Goal: Information Seeking & Learning: Learn about a topic

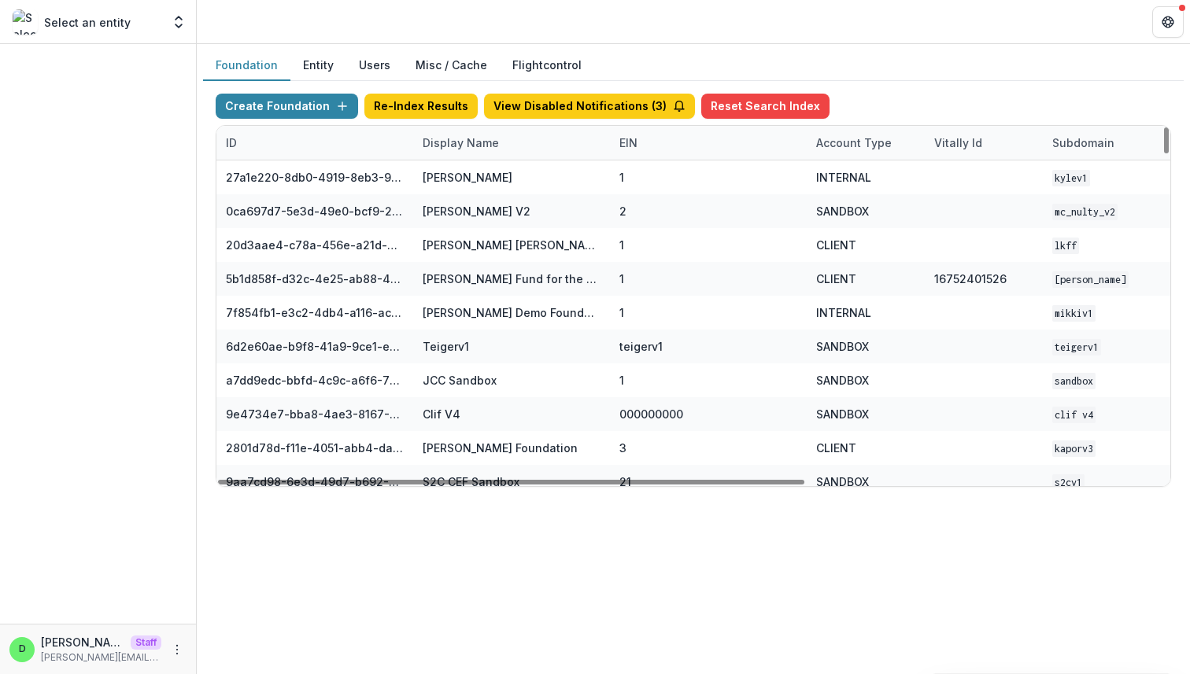
click at [467, 146] on div "Display Name" at bounding box center [460, 143] width 95 height 17
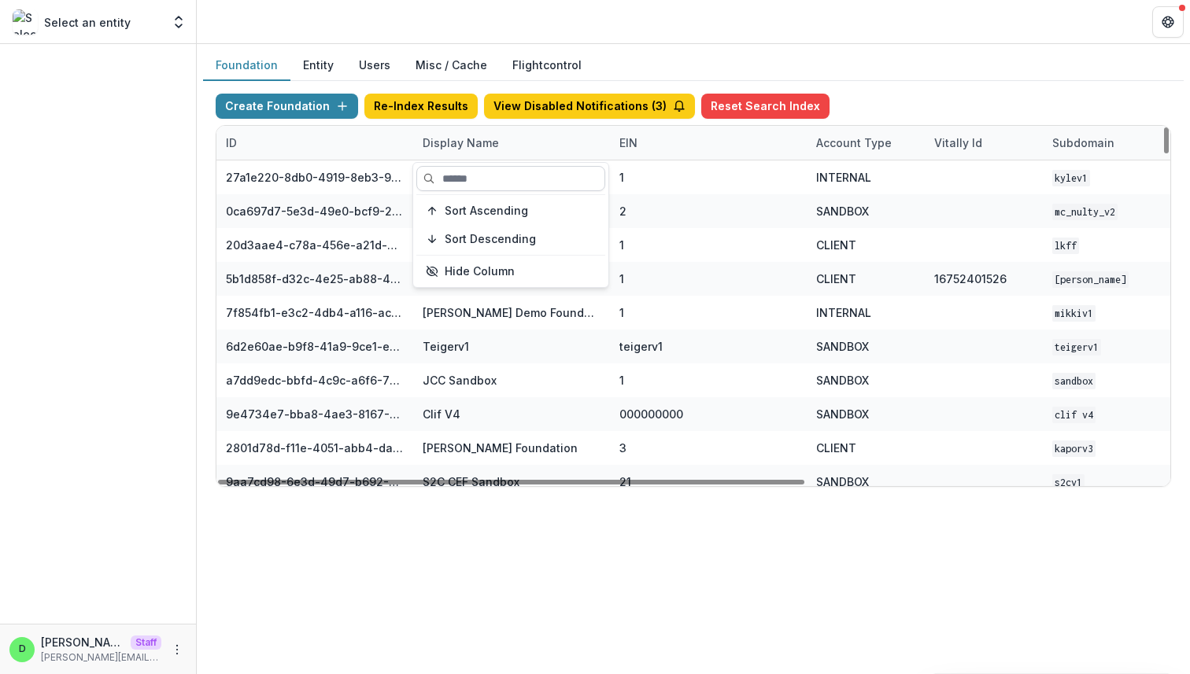
click at [473, 171] on input at bounding box center [510, 178] width 189 height 25
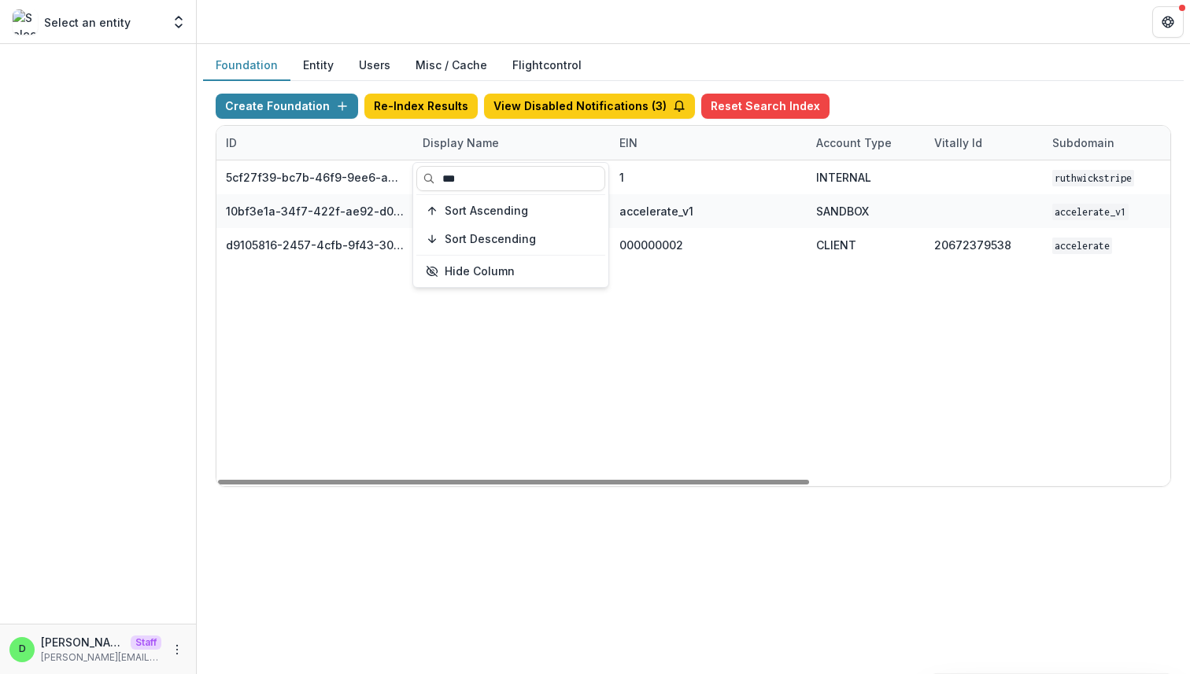
type input "***"
click at [649, 412] on div "5cf27f39-bc7b-46f9-9ee6-a7b54b12c735 Ruthwick Stripe Account 1 INTERNAL ruthwic…" at bounding box center [983, 324] width 1534 height 326
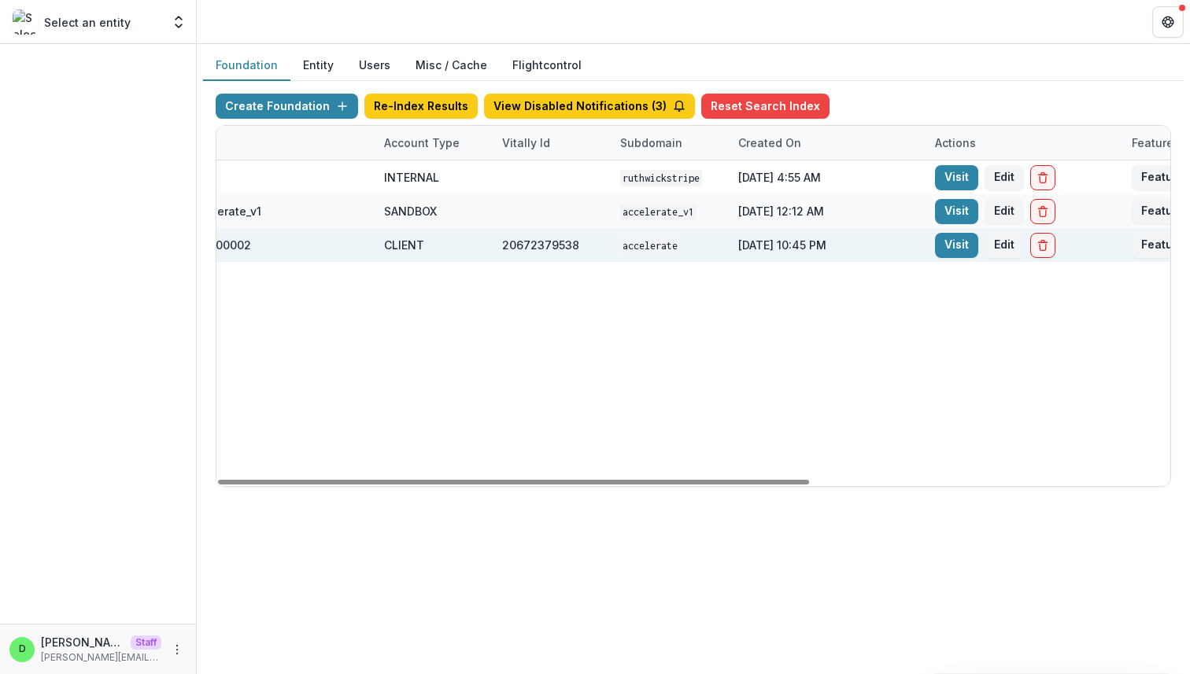
scroll to position [0, 581]
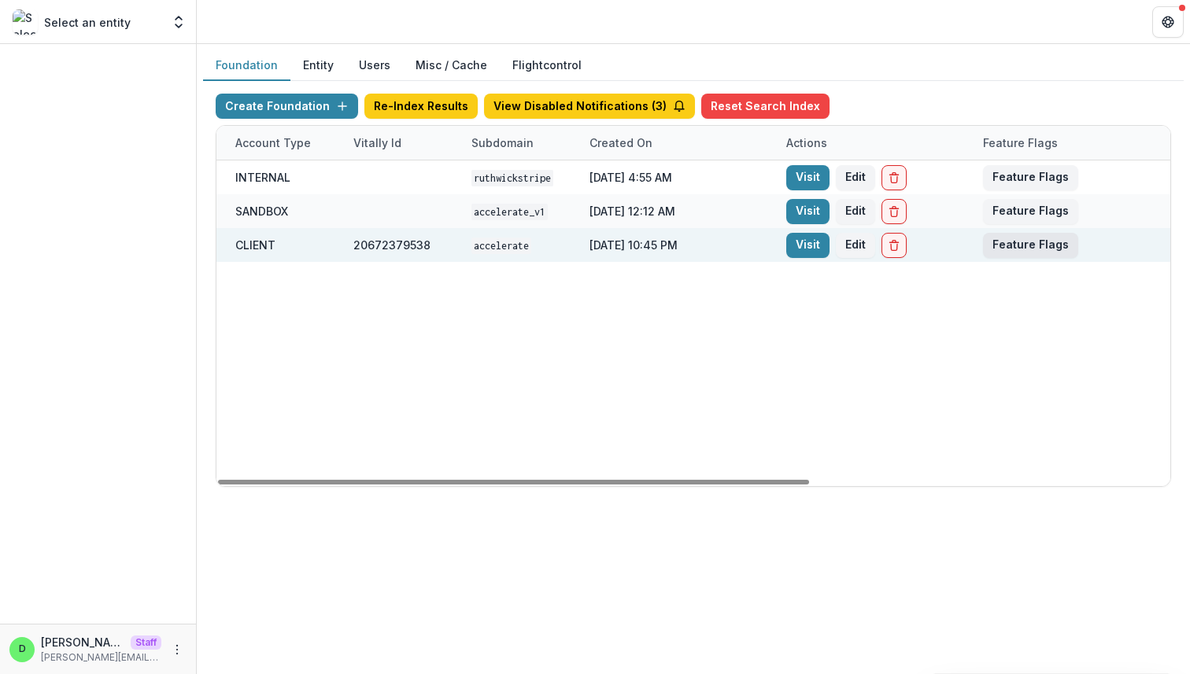
click at [1039, 246] on button "Feature Flags" at bounding box center [1030, 245] width 95 height 25
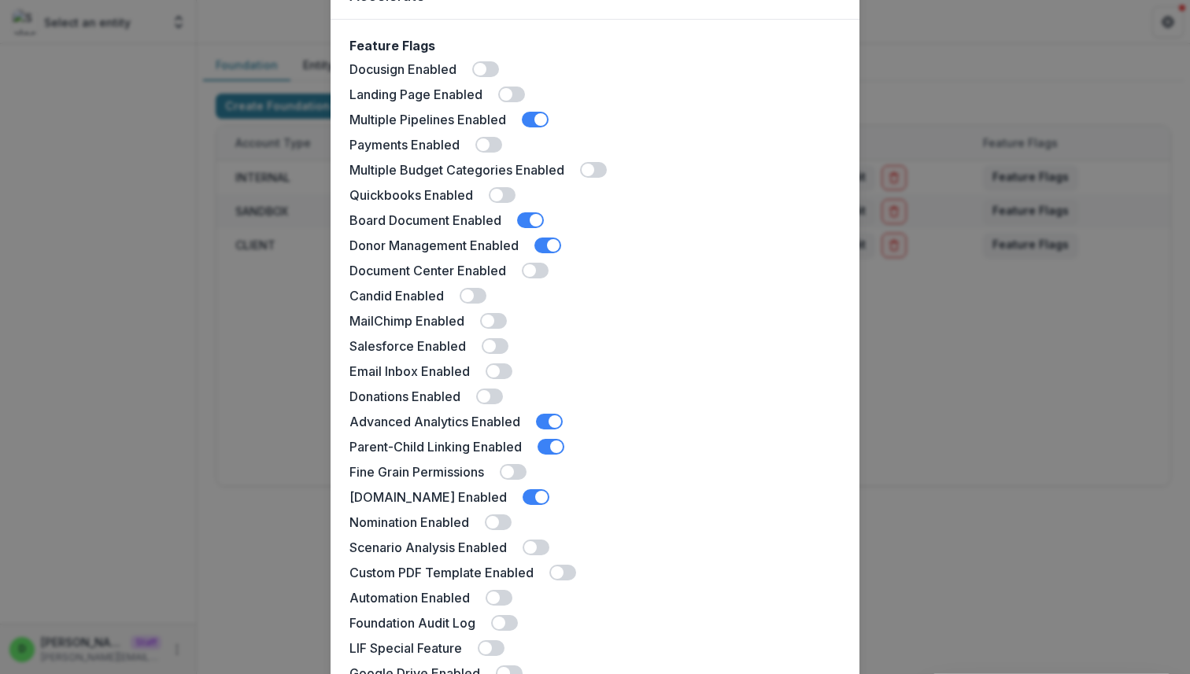
scroll to position [0, 0]
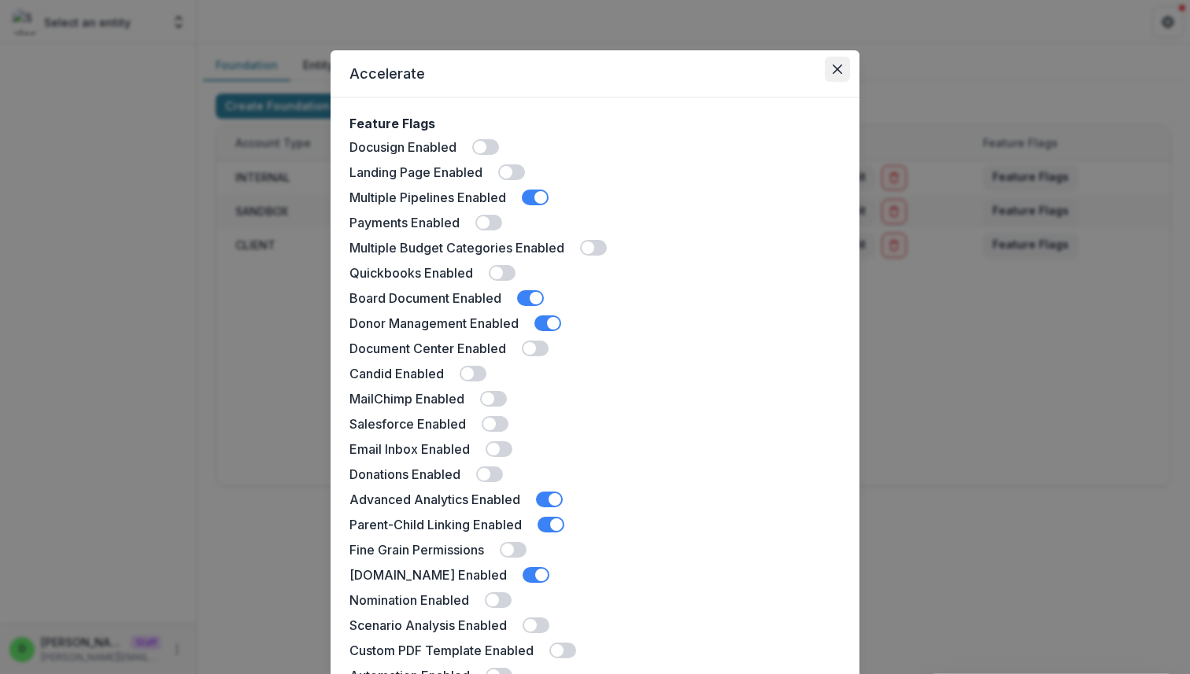
click at [836, 75] on button "Close" at bounding box center [837, 69] width 25 height 25
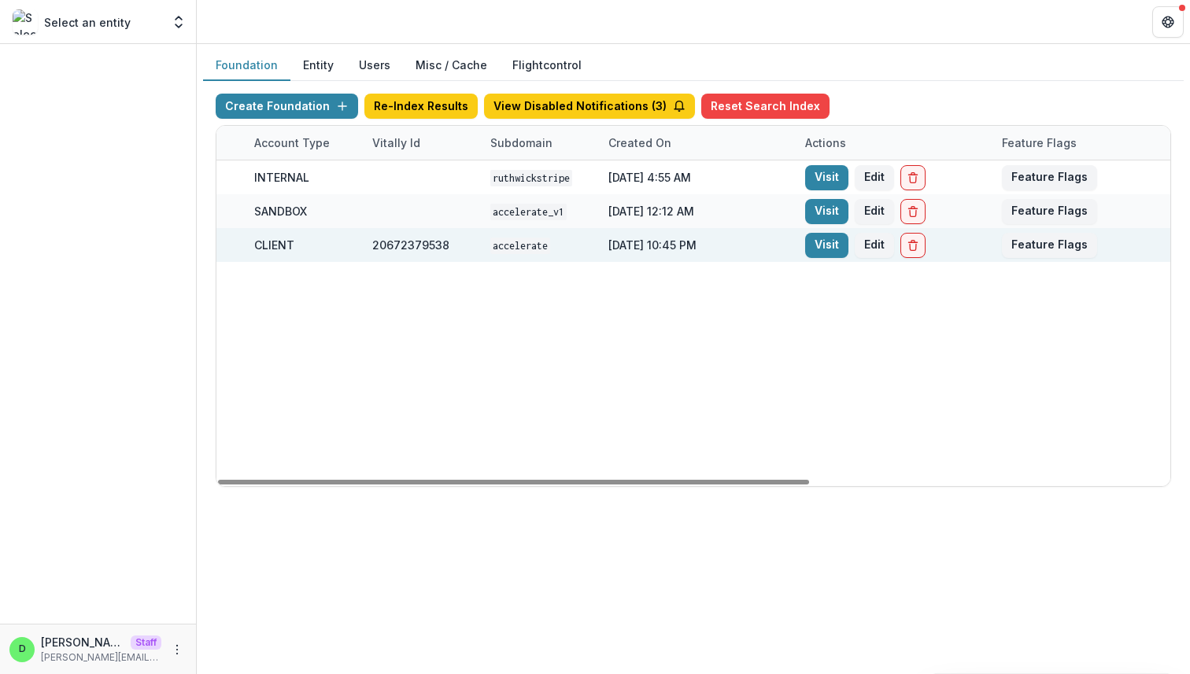
scroll to position [0, 581]
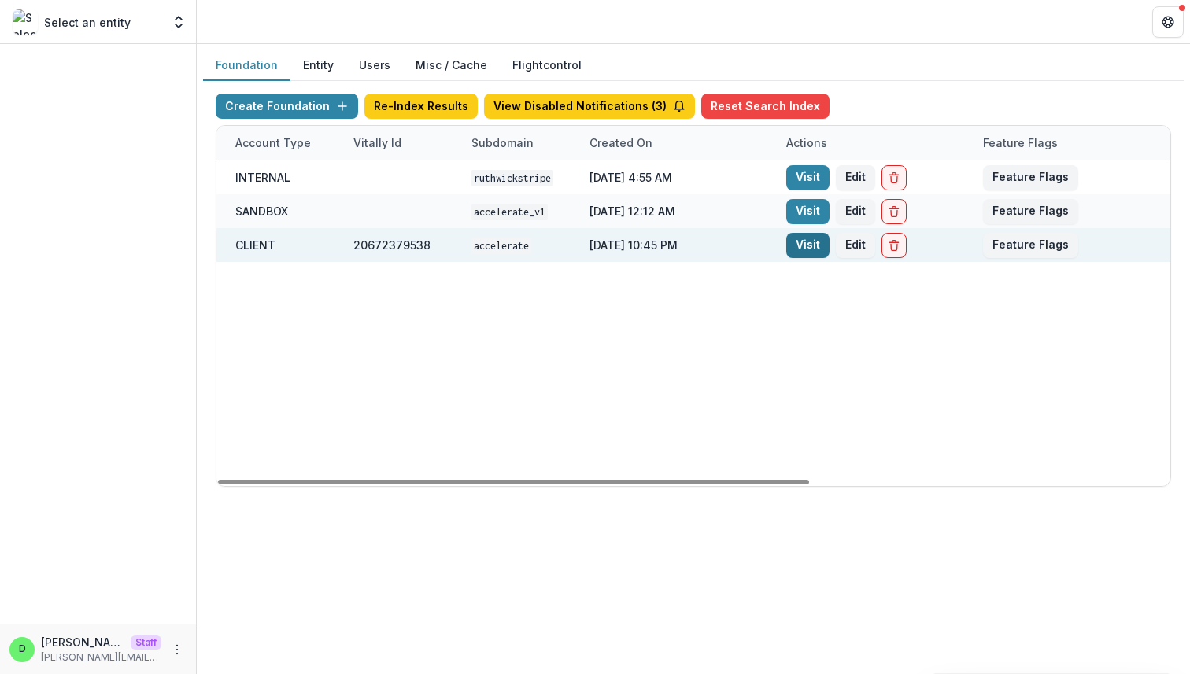
click at [800, 246] on link "Visit" at bounding box center [807, 245] width 43 height 25
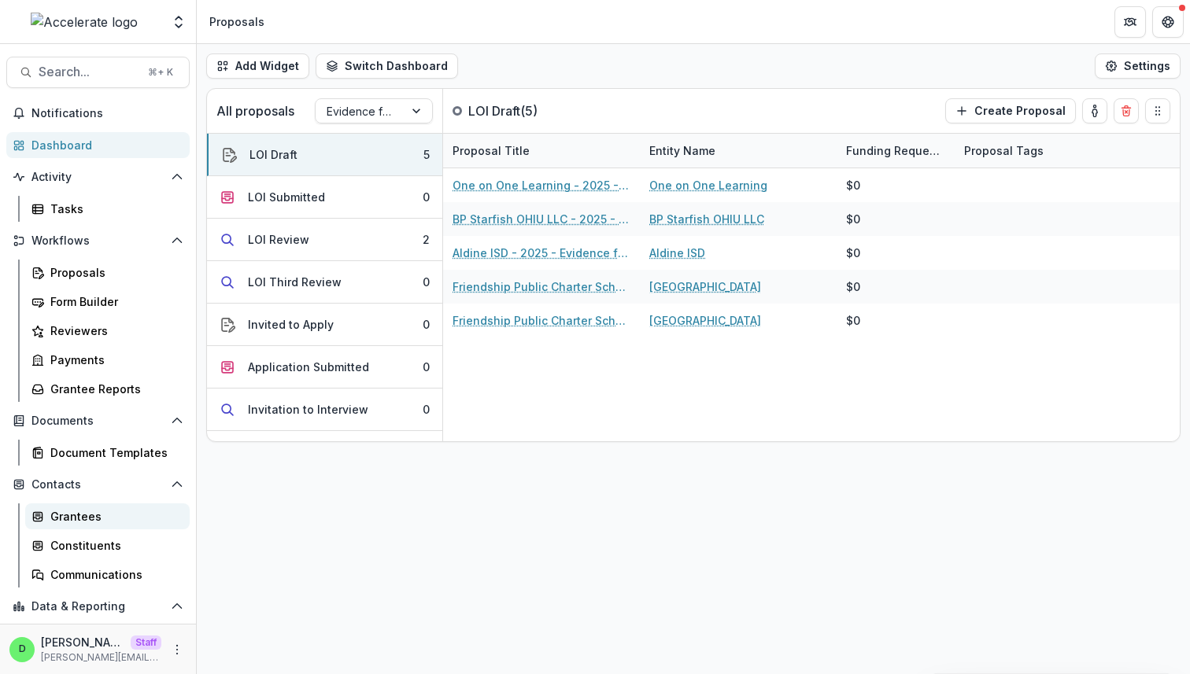
click at [81, 516] on div "Grantees" at bounding box center [113, 516] width 127 height 17
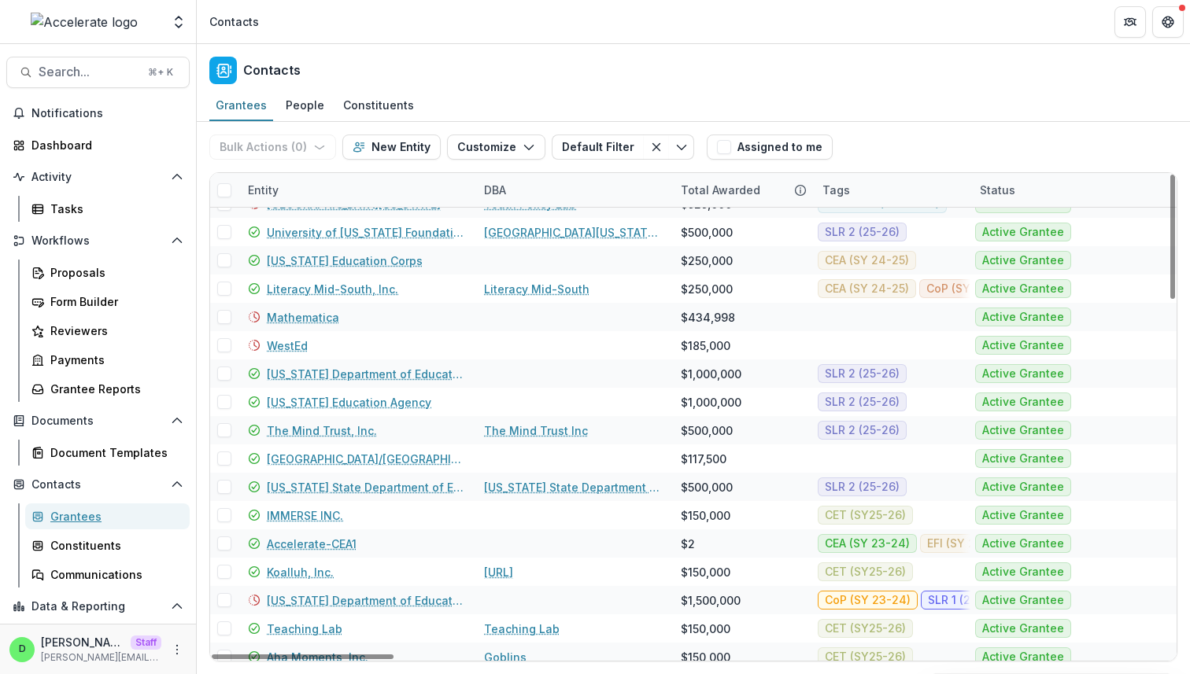
scroll to position [1388, 0]
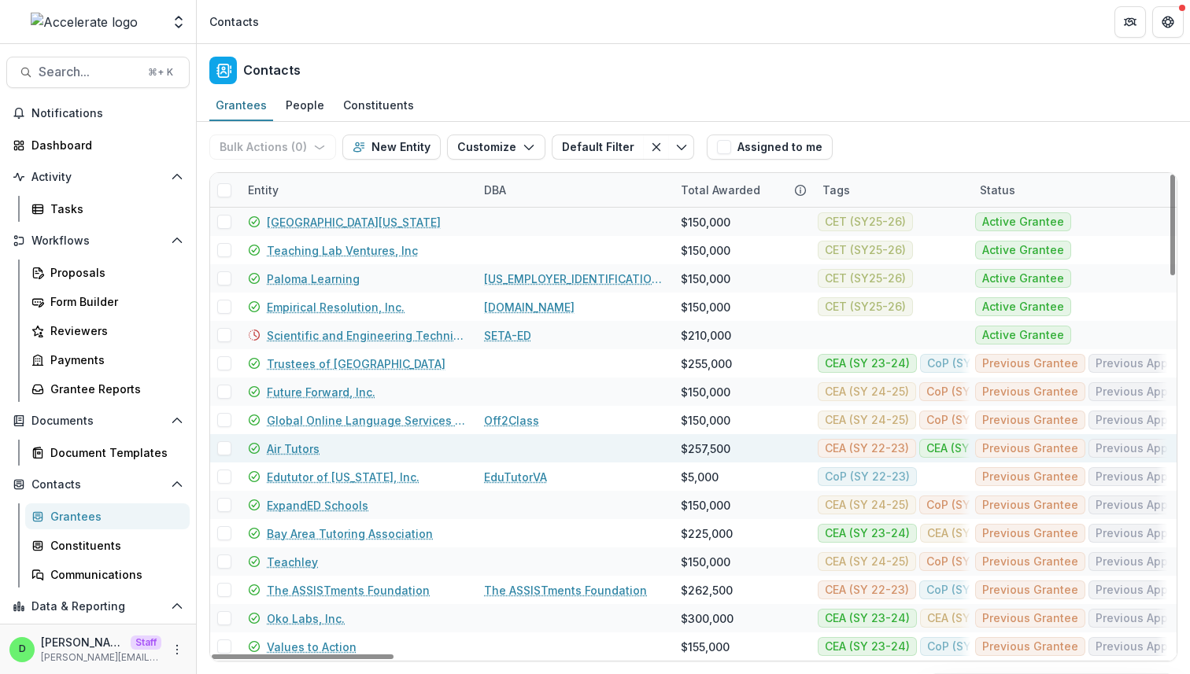
click at [303, 449] on link "Air Tutors" at bounding box center [293, 449] width 53 height 17
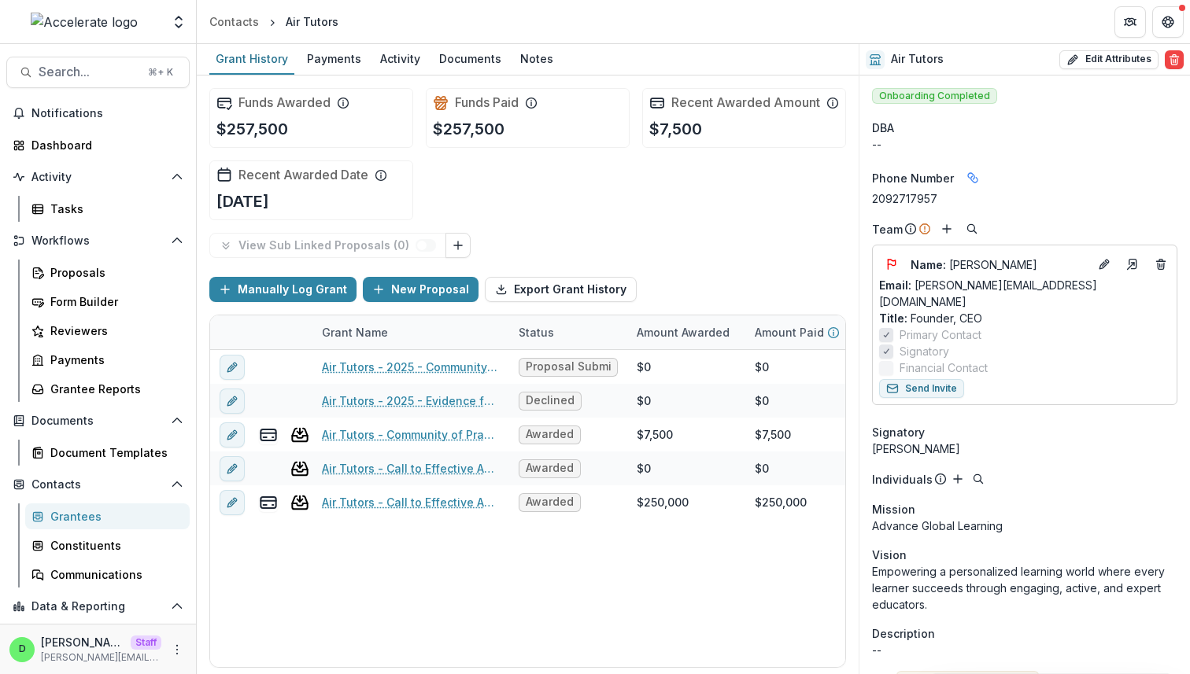
click at [718, 231] on div "Funds Awarded $257,500 Funds Paid $257,500 Recent Awarded Amount $7,500 Recent …" at bounding box center [527, 154] width 637 height 157
click at [643, 228] on div "Funds Awarded $257,500 Funds Paid $257,500 Recent Awarded Amount $7,500 Recent …" at bounding box center [527, 154] width 637 height 157
click at [93, 515] on div "Grantees" at bounding box center [113, 516] width 127 height 17
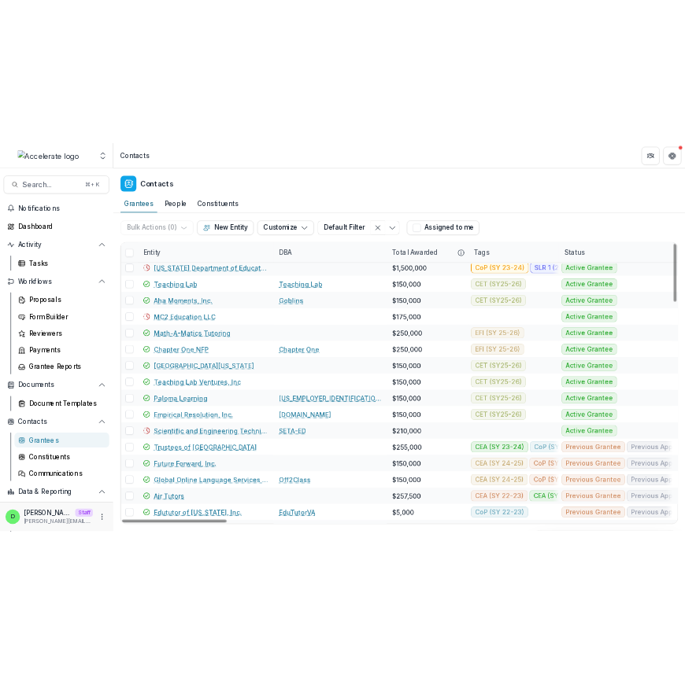
scroll to position [1276, 0]
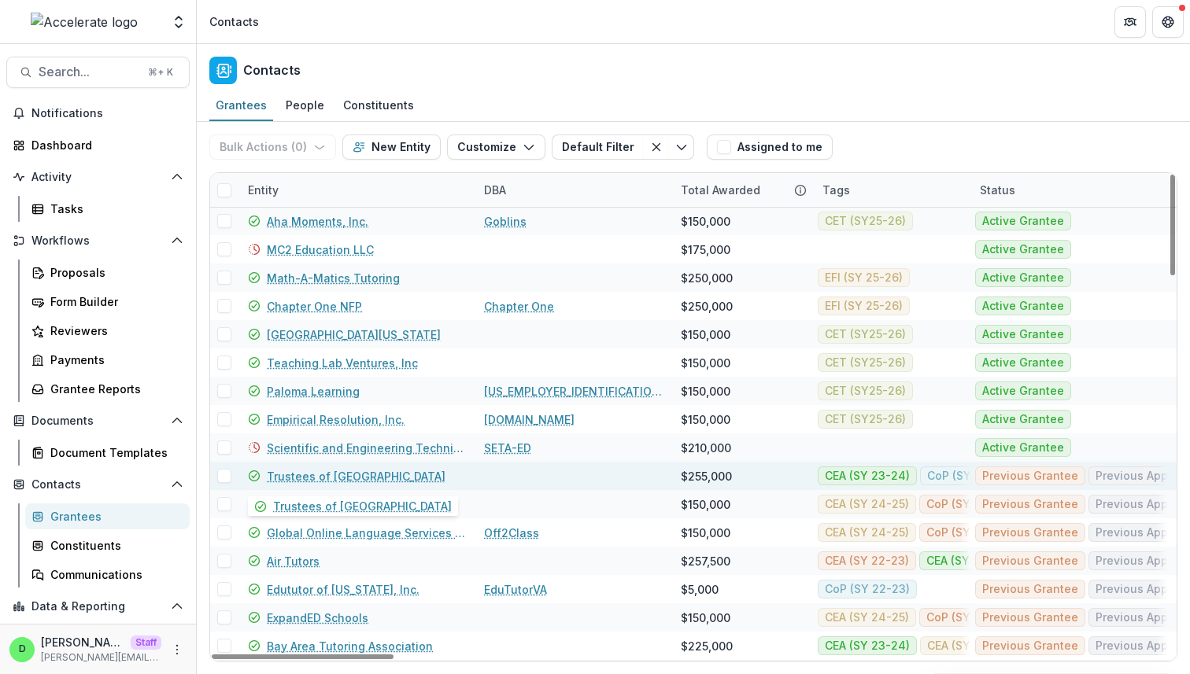
click at [395, 476] on link "Trustees of [GEOGRAPHIC_DATA]" at bounding box center [356, 476] width 179 height 17
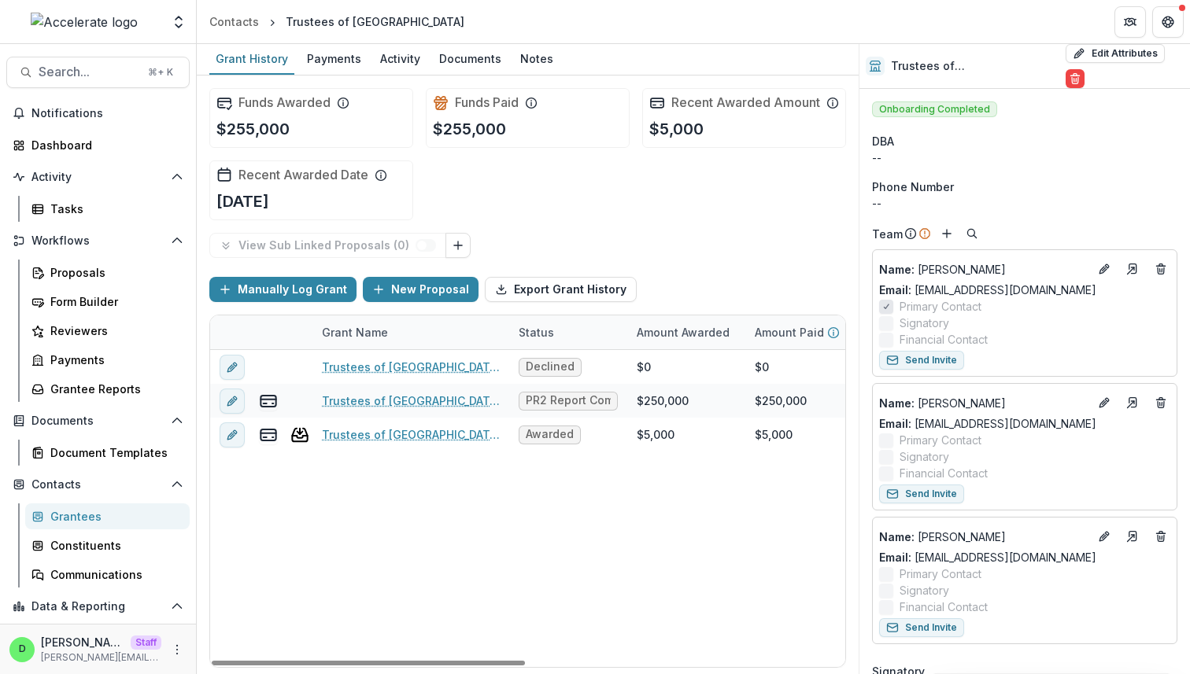
click at [108, 515] on div "Grantees" at bounding box center [113, 516] width 127 height 17
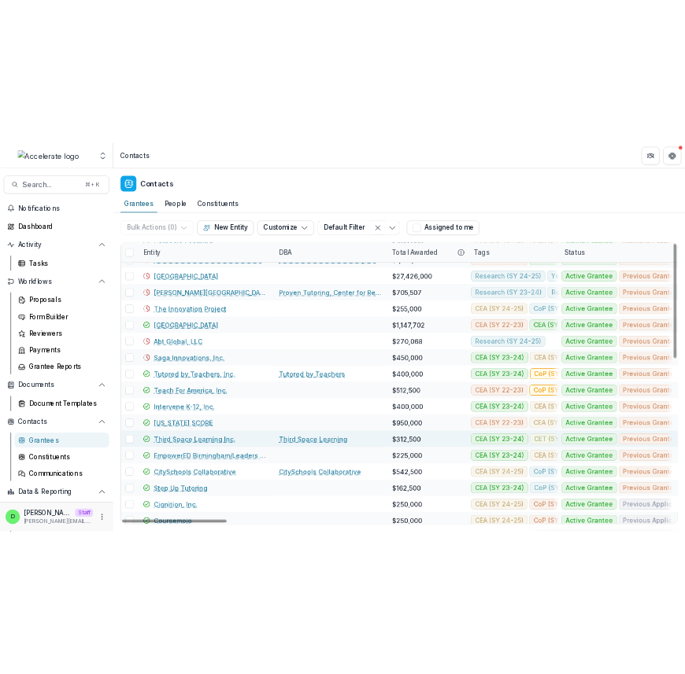
scroll to position [680, 0]
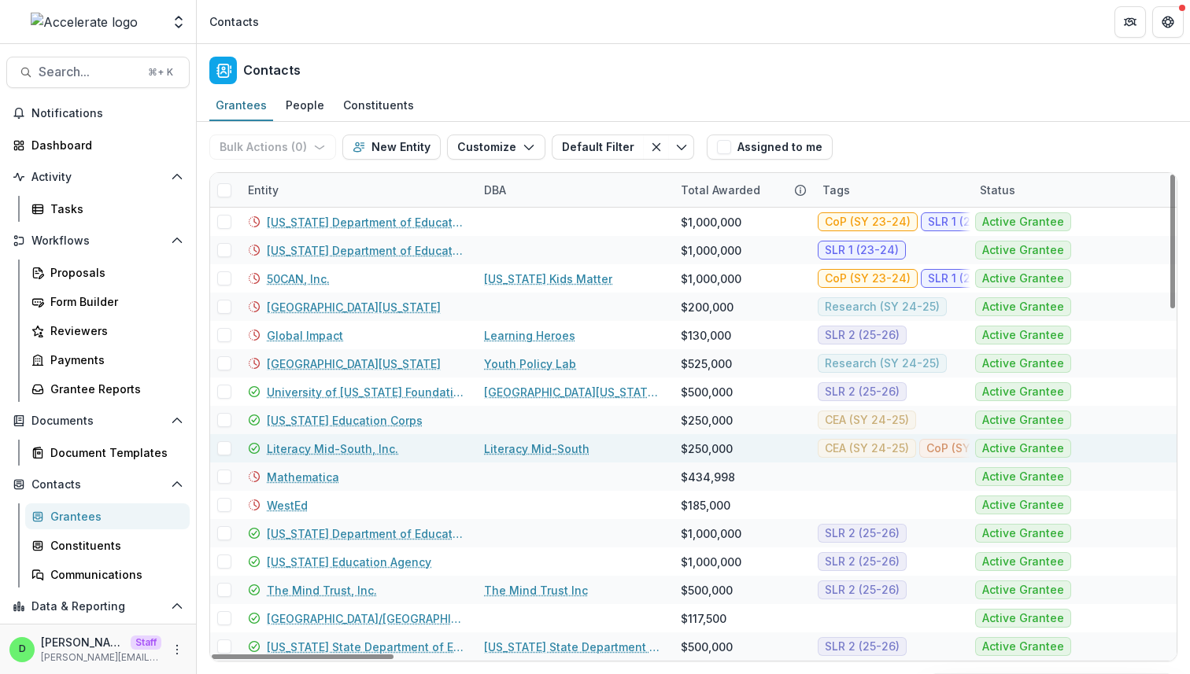
click at [328, 444] on link "Literacy Mid-South, Inc." at bounding box center [332, 449] width 131 height 17
